Goal: Task Accomplishment & Management: Manage account settings

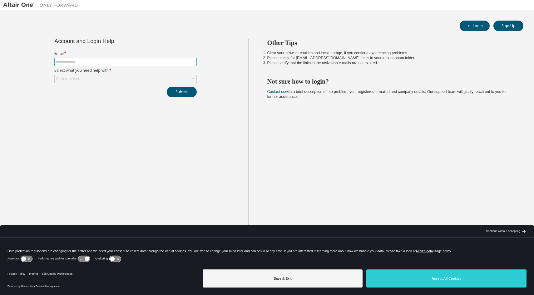
click at [83, 64] on input "text" at bounding box center [125, 62] width 139 height 5
type input "**********"
click at [109, 79] on div "Click to select" at bounding box center [126, 78] width 142 height 7
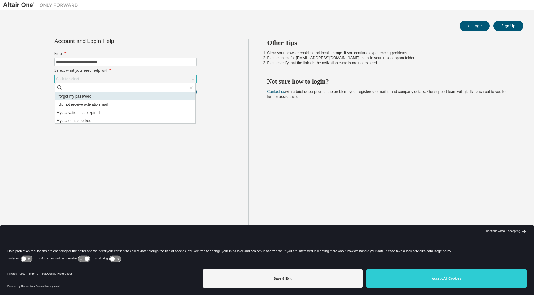
click at [170, 98] on li "I forgot my password" at bounding box center [125, 96] width 140 height 8
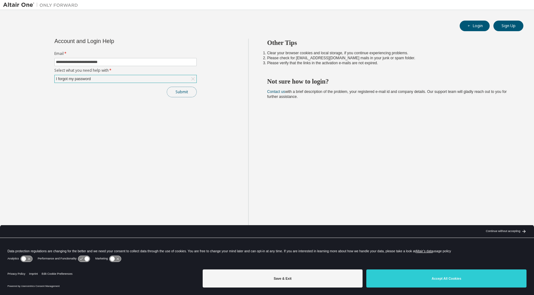
click at [178, 92] on button "Submit" at bounding box center [182, 92] width 30 height 11
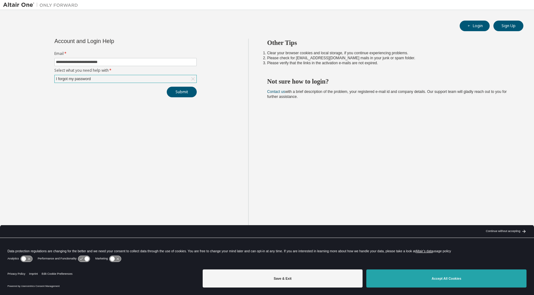
click at [432, 283] on button "Accept All Cookies" at bounding box center [446, 279] width 160 height 18
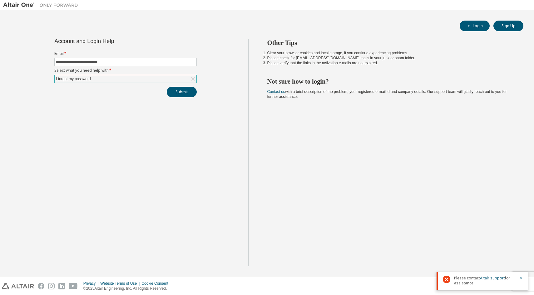
click at [519, 278] on icon "button" at bounding box center [521, 278] width 4 height 4
click at [521, 286] on div "Privacy Website Terms of Use Cookie Consent © 2025 Altair Engineering, Inc. All…" at bounding box center [267, 287] width 534 height 18
click at [522, 278] on div "Privacy Website Terms of Use Cookie Consent © 2025 Altair Engineering, Inc. All…" at bounding box center [267, 287] width 534 height 18
click at [519, 284] on div "Privacy Website Terms of Use Cookie Consent © 2025 Altair Engineering, Inc. All…" at bounding box center [267, 287] width 534 height 18
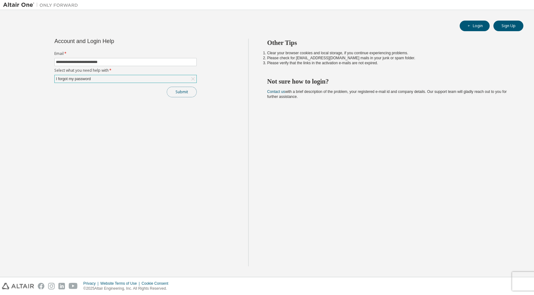
click at [176, 95] on button "Submit" at bounding box center [182, 92] width 30 height 11
click at [519, 278] on icon "button" at bounding box center [521, 278] width 4 height 4
click at [501, 25] on button "Sign Up" at bounding box center [508, 26] width 30 height 11
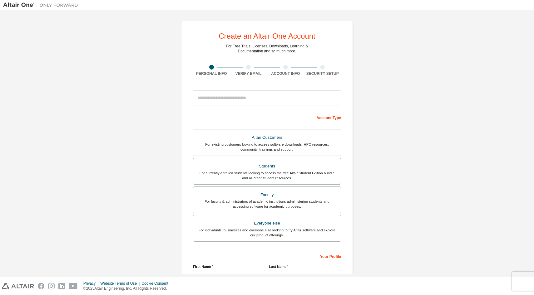
click at [124, 63] on div "Create an Altair One Account For Free Trials, Licenses, Downloads, Learning & D…" at bounding box center [267, 178] width 528 height 331
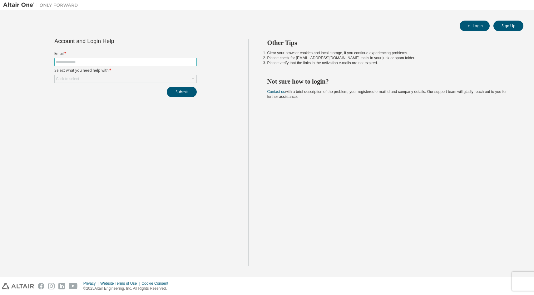
click at [90, 61] on input "text" at bounding box center [125, 62] width 139 height 5
type input "**********"
click at [94, 76] on div "Click to select" at bounding box center [126, 78] width 142 height 7
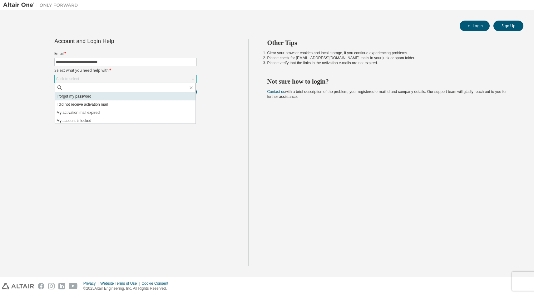
click at [88, 97] on li "I forgot my password" at bounding box center [125, 96] width 140 height 8
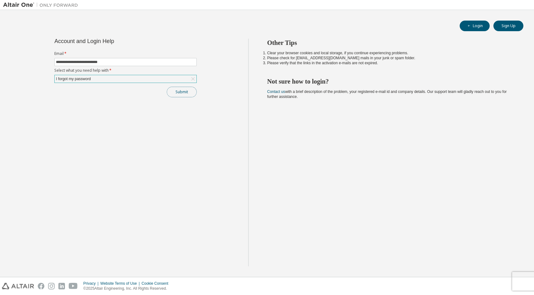
click at [180, 90] on button "Submit" at bounding box center [182, 92] width 30 height 11
click at [483, 279] on link "Altair support" at bounding box center [492, 278] width 25 height 5
click at [69, 85] on div "**********" at bounding box center [126, 68] width 150 height 59
click at [518, 277] on div at bounding box center [518, 281] width 7 height 10
click at [520, 277] on icon "button" at bounding box center [521, 278] width 2 height 2
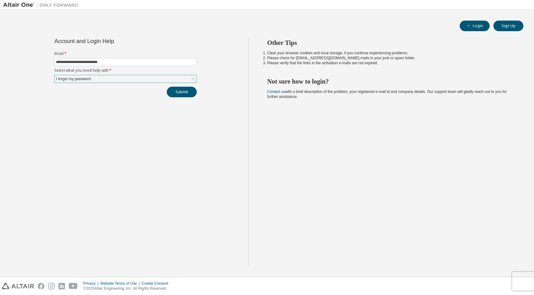
drag, startPoint x: 399, startPoint y: 156, endPoint x: 268, endPoint y: 129, distance: 133.9
click at [269, 126] on div "Other Tips Clear your browser cookies and local storage, if you continue experi…" at bounding box center [389, 153] width 283 height 228
click at [500, 27] on button "Sign Up" at bounding box center [508, 26] width 30 height 11
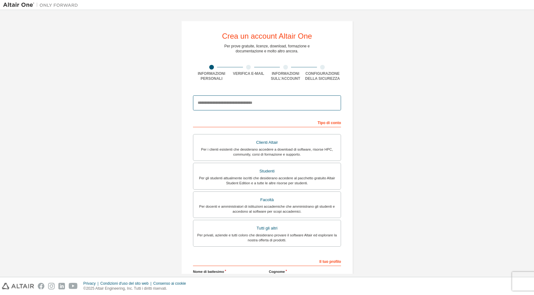
click at [199, 103] on input "email" at bounding box center [267, 103] width 148 height 15
type input "**********"
type input "******"
type input "**********"
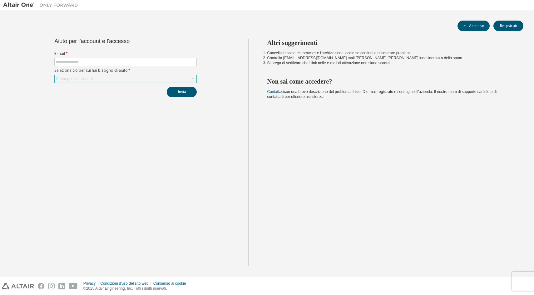
click at [79, 77] on div "Clicca per selezionare" at bounding box center [74, 78] width 37 height 5
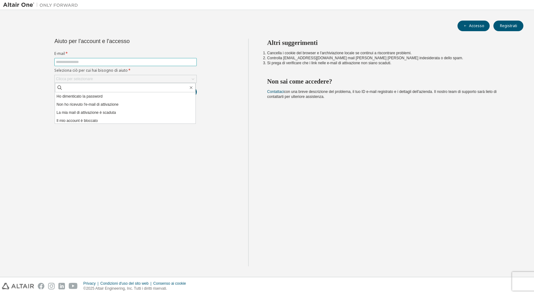
click at [82, 59] on span at bounding box center [125, 62] width 142 height 8
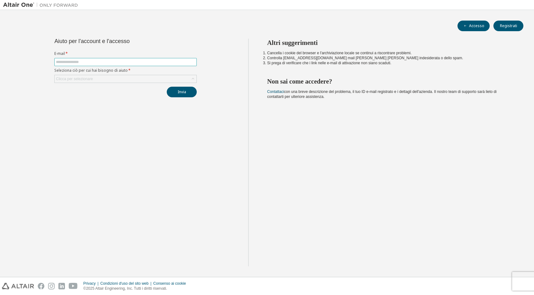
click at [81, 62] on input "text" at bounding box center [125, 62] width 139 height 5
type input "**********"
click at [89, 78] on div "Clicca per selezionare" at bounding box center [74, 78] width 37 height 5
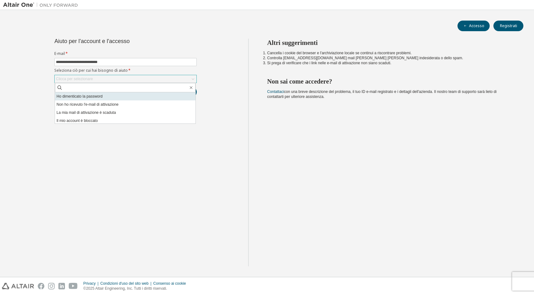
click at [87, 98] on li "Ho dimenticato la password" at bounding box center [125, 96] width 140 height 8
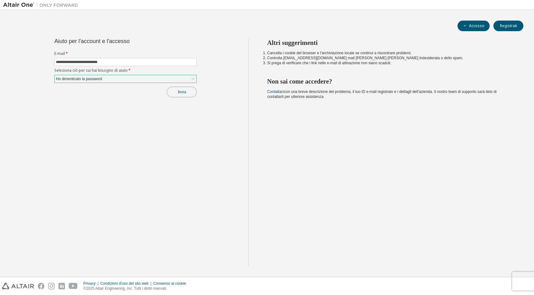
click at [177, 92] on button "Invia" at bounding box center [182, 92] width 30 height 11
click at [523, 276] on div "Contatta l'assistenza Altair per assistenza." at bounding box center [481, 281] width 91 height 18
click at [520, 279] on icon "button" at bounding box center [521, 278] width 4 height 4
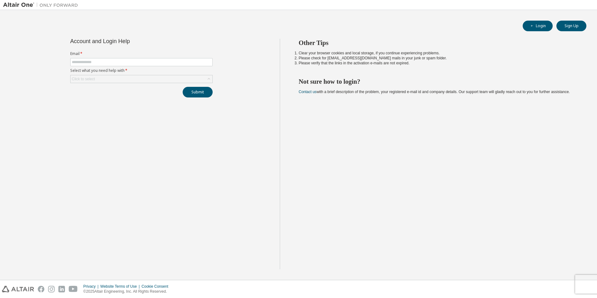
drag, startPoint x: 125, startPoint y: 85, endPoint x: 130, endPoint y: 99, distance: 15.0
click at [120, 84] on div "Account and Login Help Email * Select what you need help with * Click to select…" at bounding box center [141, 68] width 150 height 59
click at [90, 61] on input "text" at bounding box center [141, 62] width 139 height 5
type input "**********"
click at [163, 82] on div "Click to select" at bounding box center [142, 78] width 142 height 7
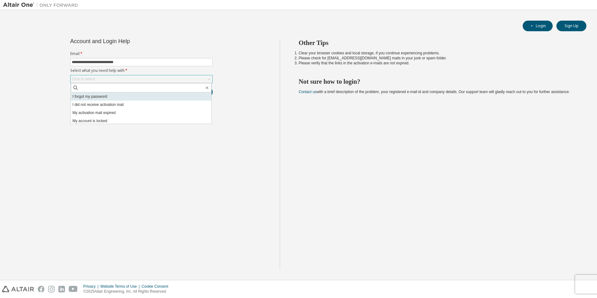
click at [117, 99] on li "I forgot my password" at bounding box center [141, 96] width 140 height 8
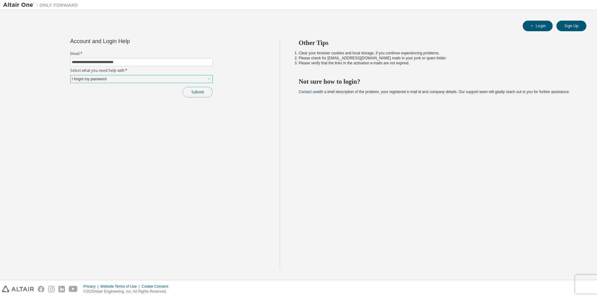
click at [194, 94] on button "Submit" at bounding box center [198, 92] width 30 height 11
